Goal: Information Seeking & Learning: Understand process/instructions

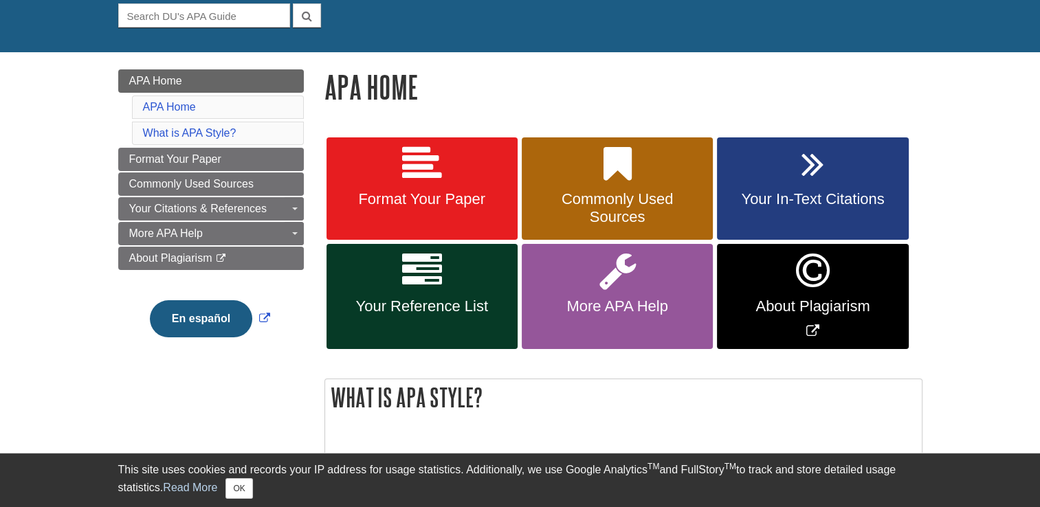
scroll to position [138, 0]
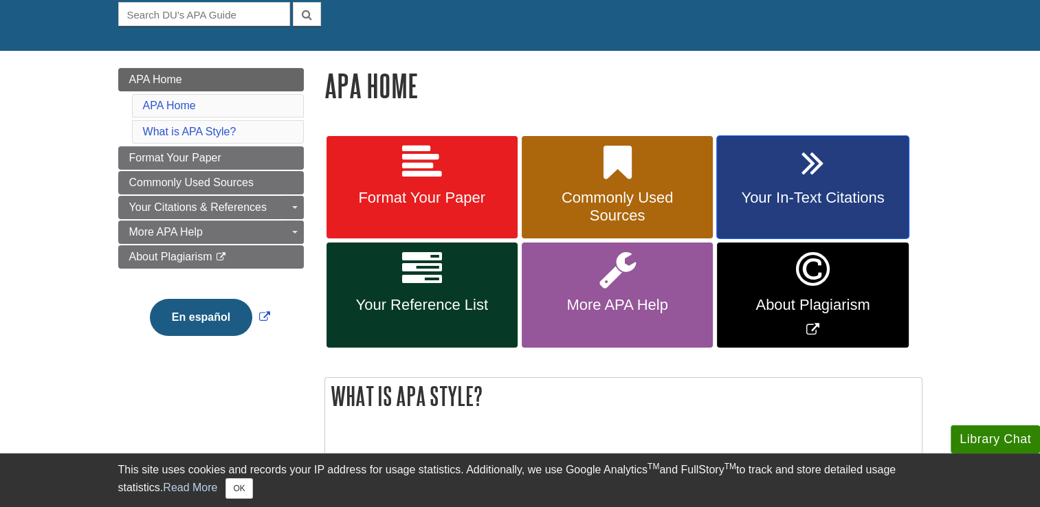
click at [777, 173] on link "Your In-Text Citations" at bounding box center [812, 187] width 191 height 103
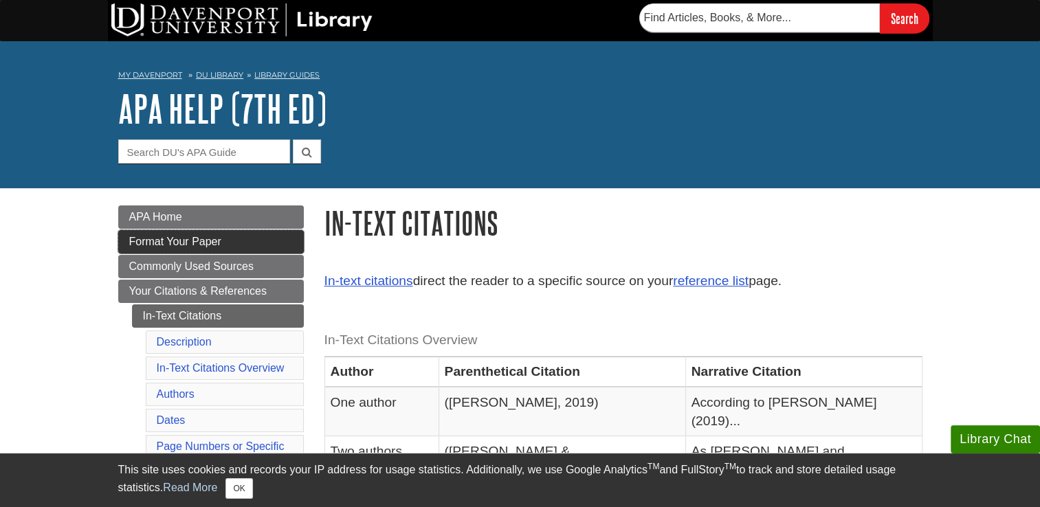
click at [229, 243] on link "Format Your Paper" at bounding box center [211, 241] width 186 height 23
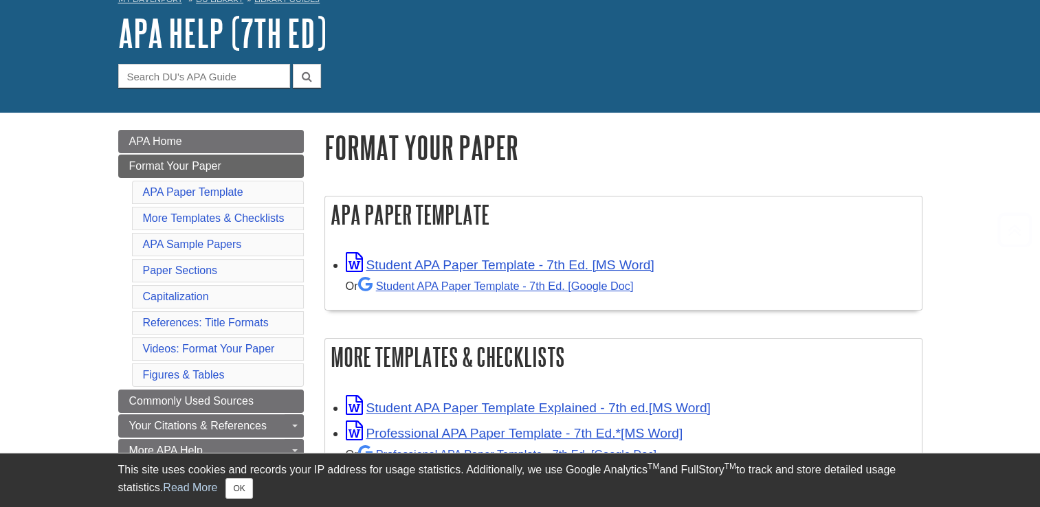
scroll to position [206, 0]
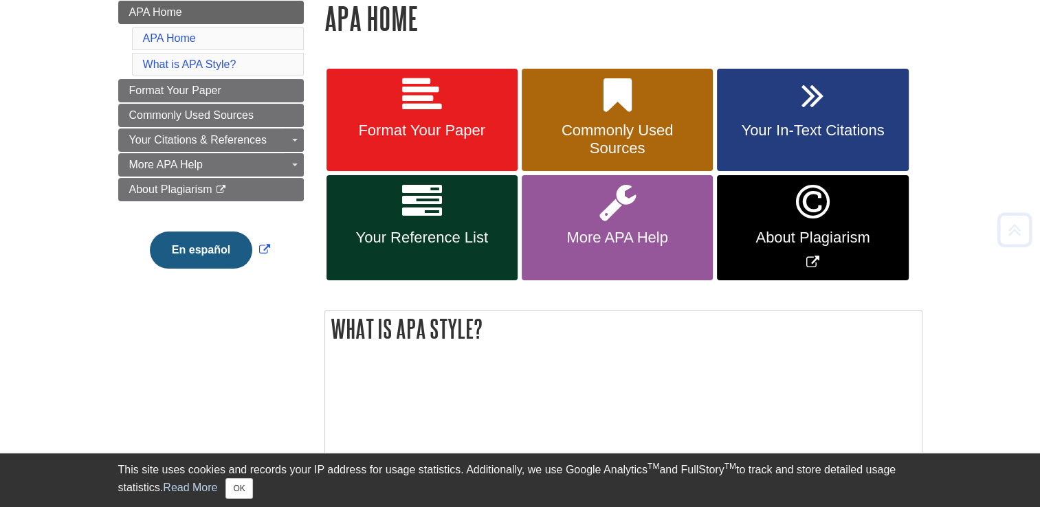
scroll to position [206, 0]
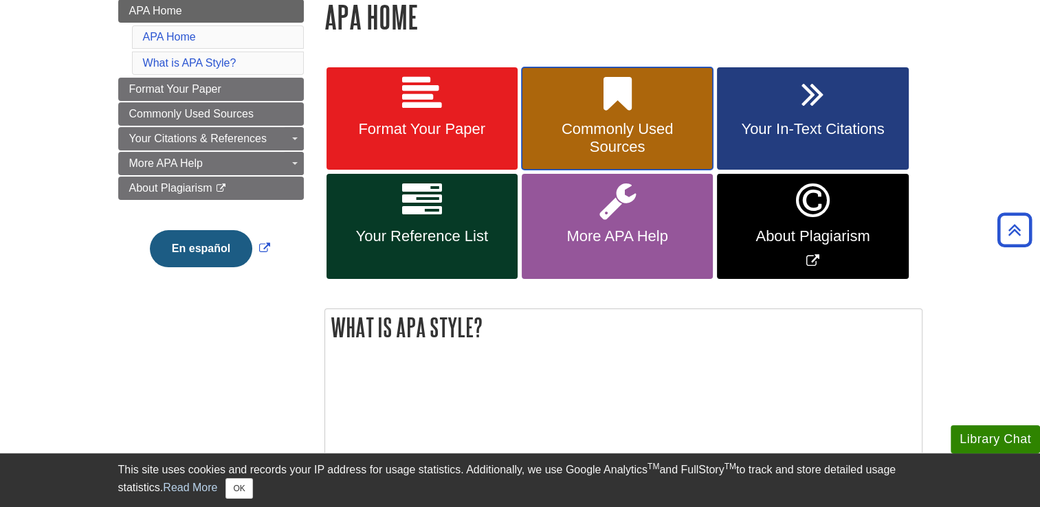
click at [569, 128] on span "Commonly Used Sources" at bounding box center [617, 138] width 171 height 36
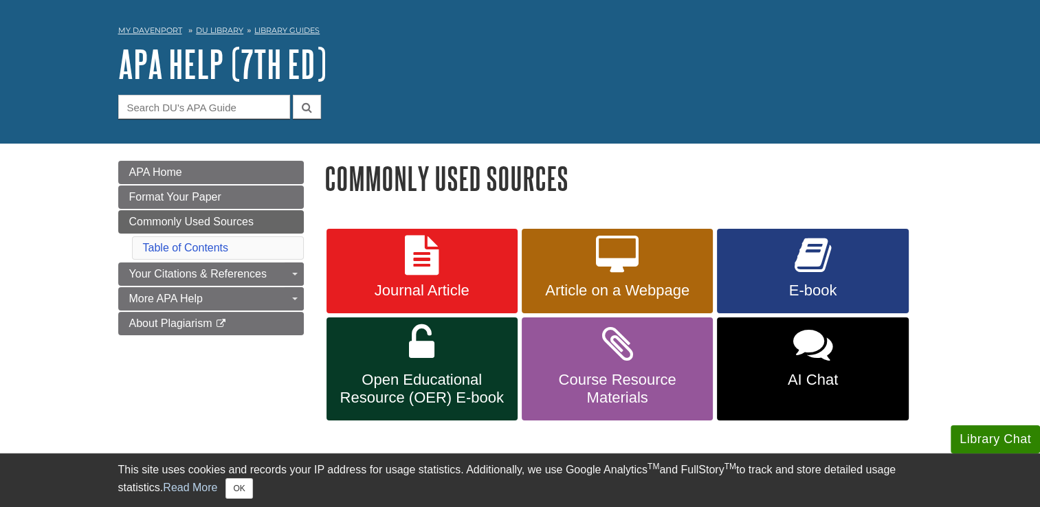
scroll to position [69, 0]
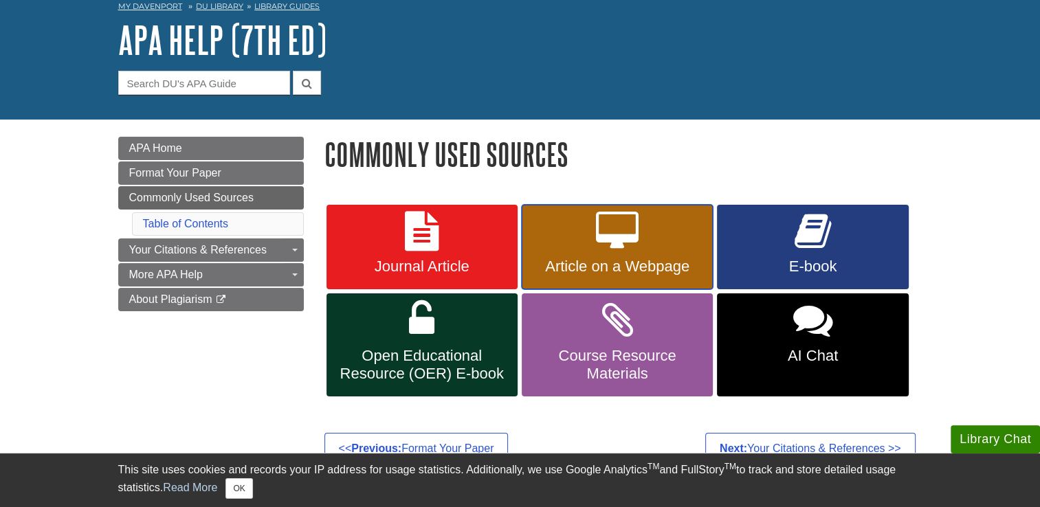
click at [575, 237] on link "Article on a Webpage" at bounding box center [617, 247] width 191 height 85
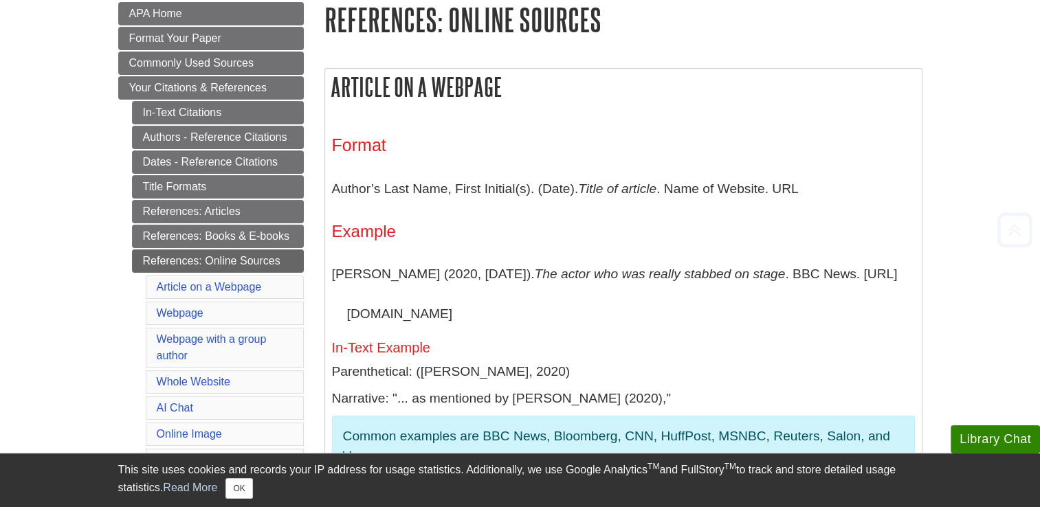
scroll to position [272, 0]
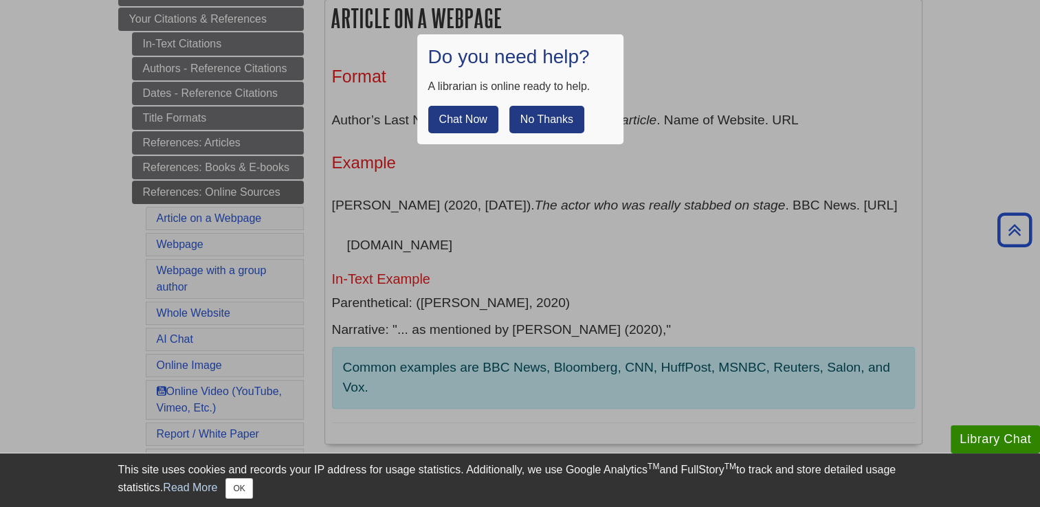
click at [543, 125] on button "No Thanks" at bounding box center [546, 120] width 75 height 28
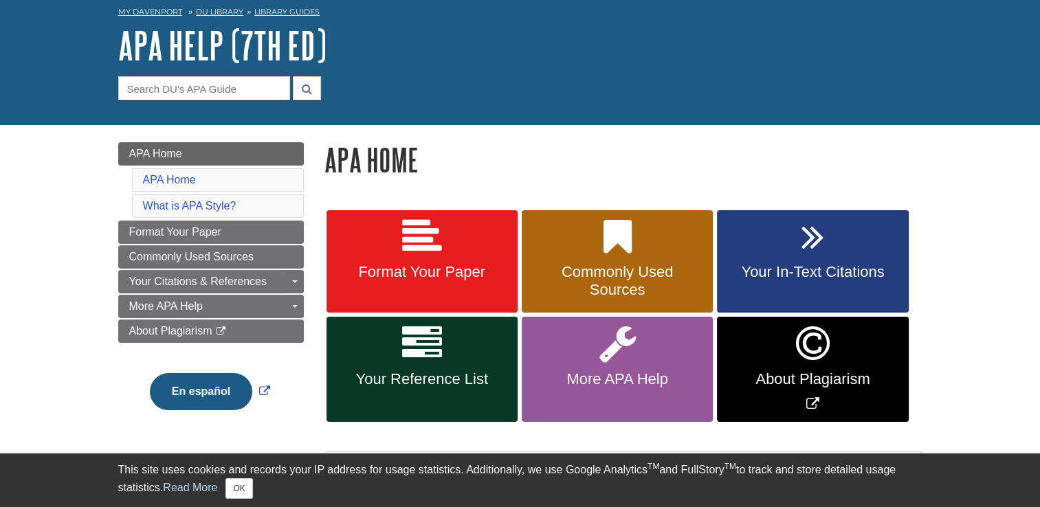
scroll to position [138, 0]
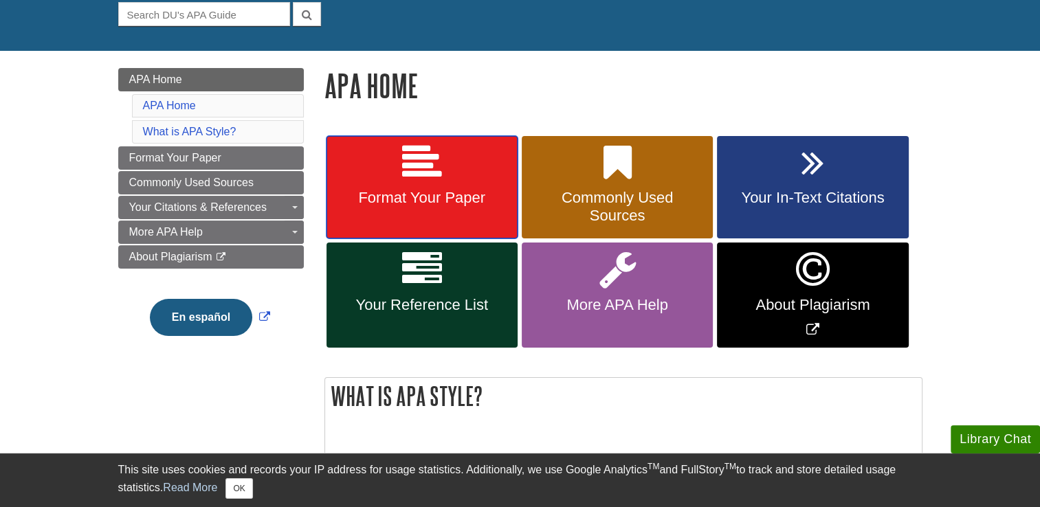
click at [446, 168] on link "Format Your Paper" at bounding box center [422, 187] width 191 height 103
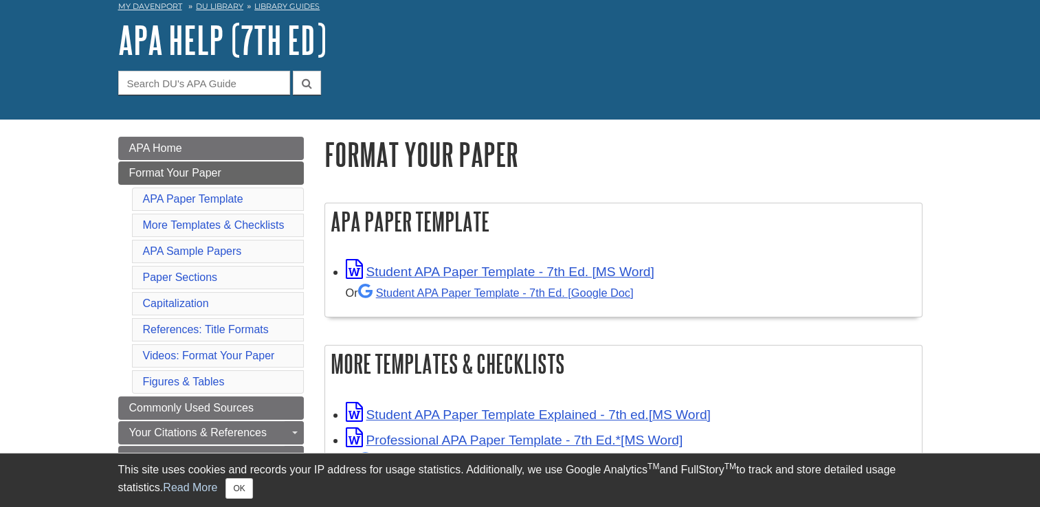
scroll to position [138, 0]
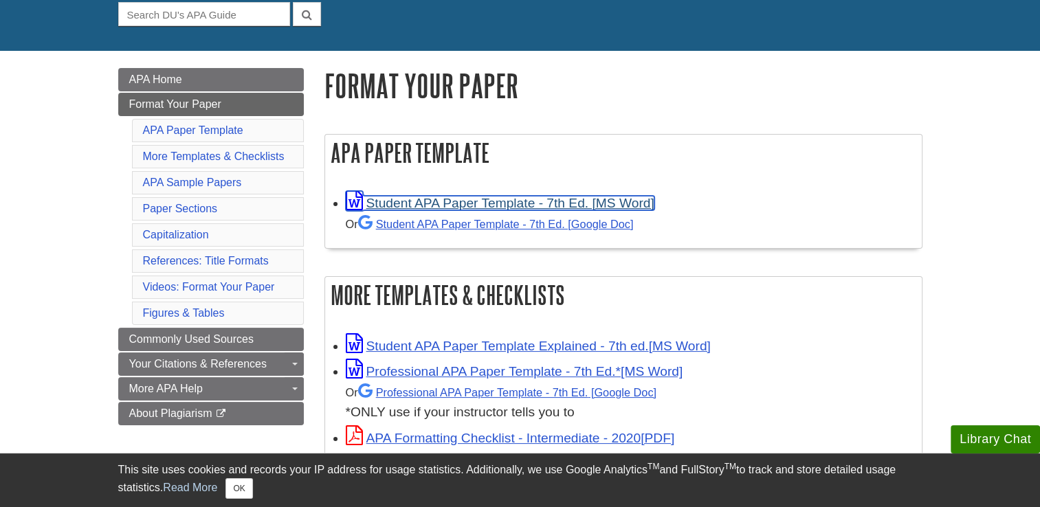
click at [443, 205] on link "Student APA Paper Template - 7th Ed. [MS Word]" at bounding box center [500, 203] width 309 height 14
